Goal: Information Seeking & Learning: Learn about a topic

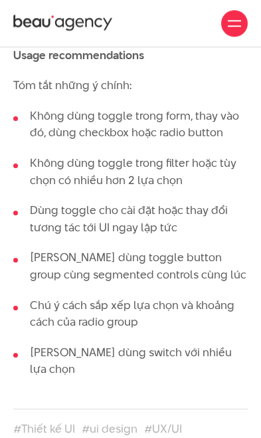
scroll to position [4027, 0]
click at [64, 24] on icon at bounding box center [59, 22] width 9 height 9
click at [242, 30] on div at bounding box center [234, 23] width 27 height 27
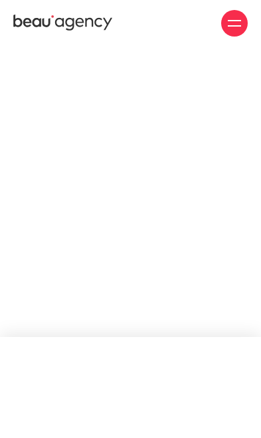
click at [235, 27] on div at bounding box center [234, 23] width 13 height 13
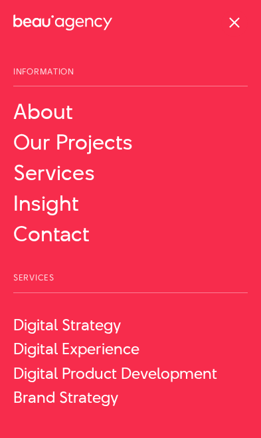
click at [34, 202] on link "Insight" at bounding box center [130, 204] width 235 height 24
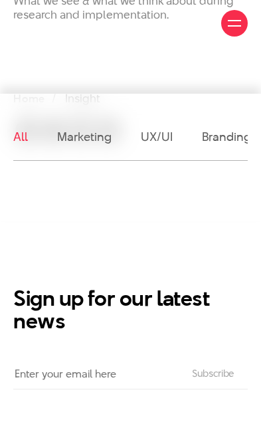
scroll to position [198, 0]
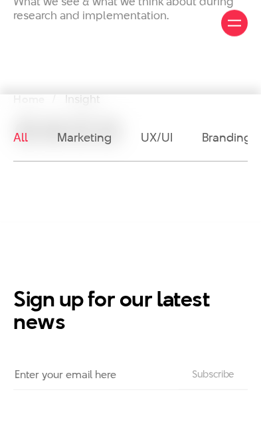
click at [167, 144] on link "UX/UI" at bounding box center [157, 137] width 32 height 17
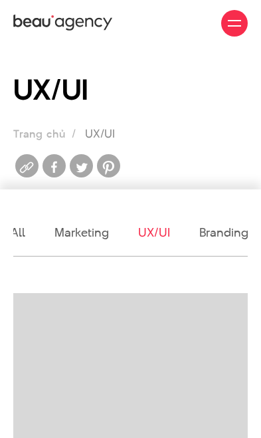
scroll to position [0, 1]
click at [13, 233] on link "All" at bounding box center [19, 232] width 15 height 17
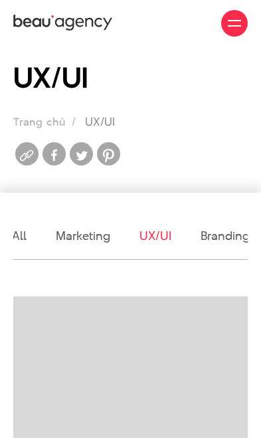
scroll to position [0, 0]
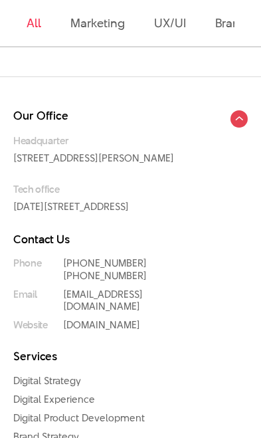
scroll to position [712, 0]
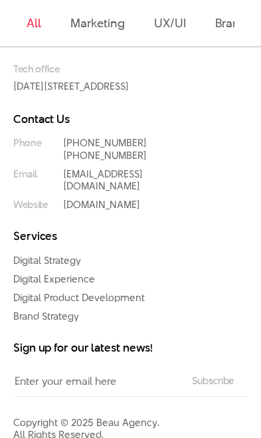
click at [35, 286] on link "Digital Experience" at bounding box center [54, 279] width 82 height 14
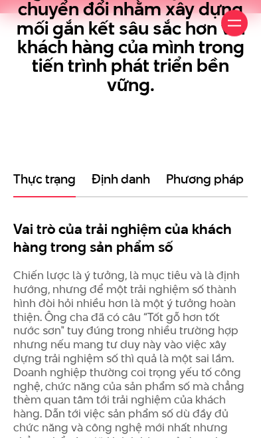
scroll to position [579, 0]
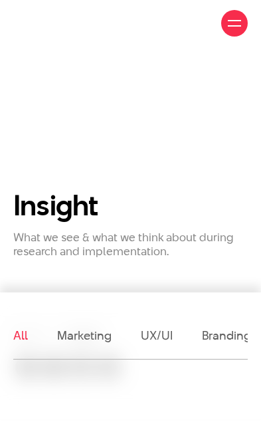
scroll to position [311, 0]
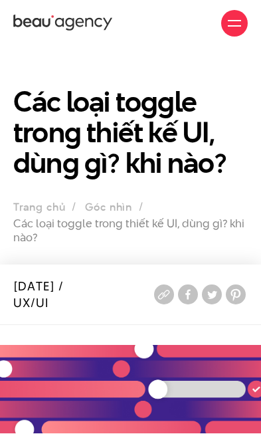
click at [115, 206] on link "Góc nhìn" at bounding box center [108, 207] width 47 height 15
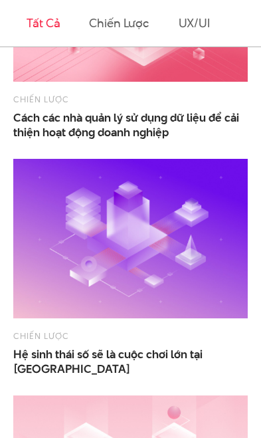
scroll to position [1048, 0]
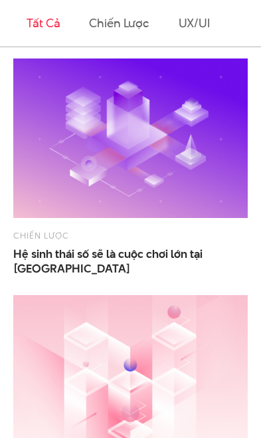
click at [41, 259] on span "Hệ sinh thái số sẽ là cuộc chơi lớn tại Việt Nam trong thời gian tới" at bounding box center [130, 261] width 235 height 29
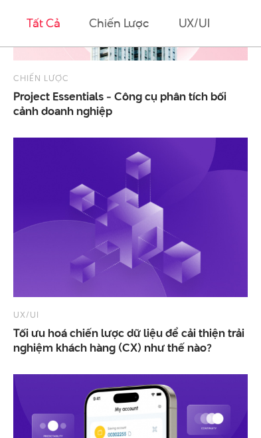
scroll to position [1986, 0]
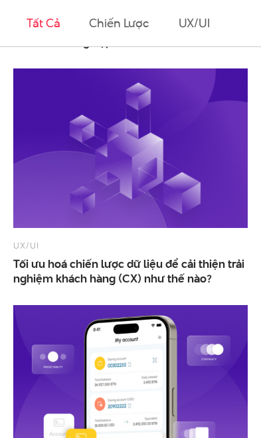
click at [50, 264] on span "Tối ưu hoá chiến lược dữ liệu để cải thiện trải nghiệm khách hàng (CX) như thế …" at bounding box center [130, 271] width 235 height 29
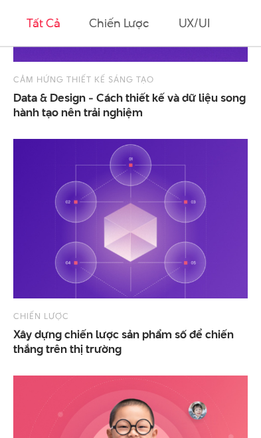
scroll to position [3930, 0]
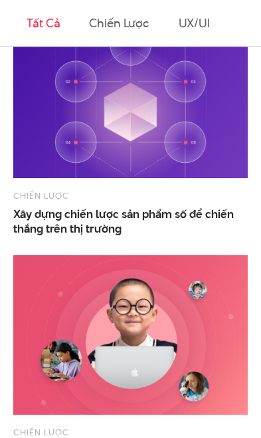
click at [39, 216] on span "Xây dựng chiến lược sản phẩm số để chiến thắng trên thị trường" at bounding box center [130, 221] width 235 height 29
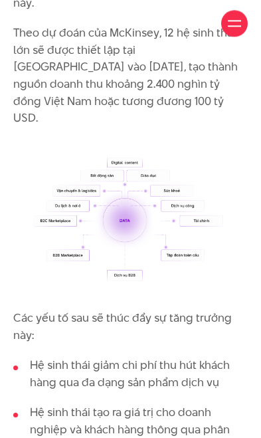
scroll to position [1584, 0]
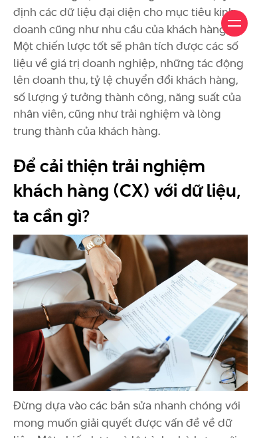
scroll to position [2539, 0]
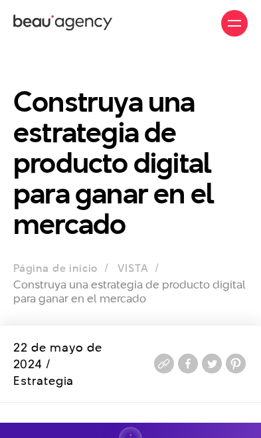
click at [132, 265] on link "VISTA" at bounding box center [133, 268] width 31 height 15
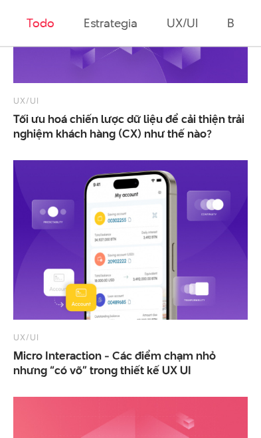
scroll to position [2132, 0]
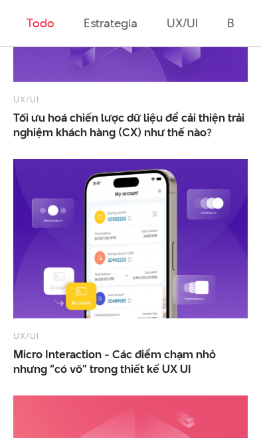
click at [50, 359] on span "Micro Interaction - Các điểm chạm nhỏ nhưng “có võ” trong thiết kế UX UI" at bounding box center [130, 361] width 235 height 29
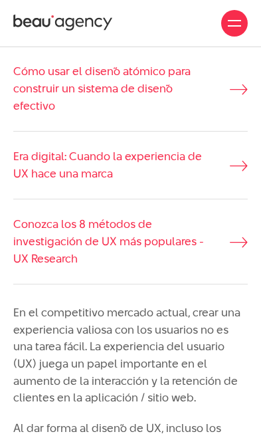
scroll to position [829, 0]
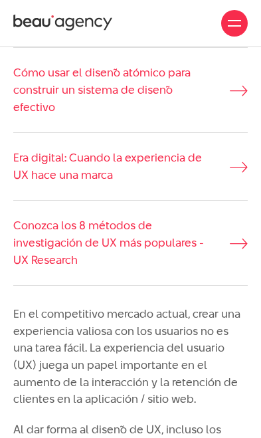
click at [50, 83] on link "Cómo usar el diseño atómico para construir un sistema de diseño efectivo" at bounding box center [130, 90] width 235 height 51
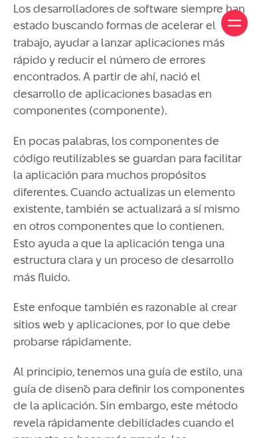
scroll to position [1649, 0]
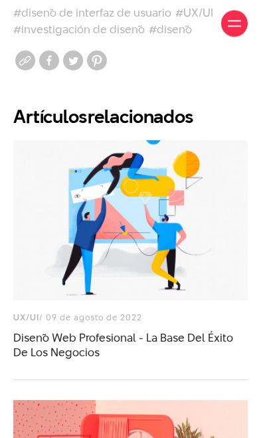
scroll to position [4847, 0]
